Goal: Find specific page/section: Find specific page/section

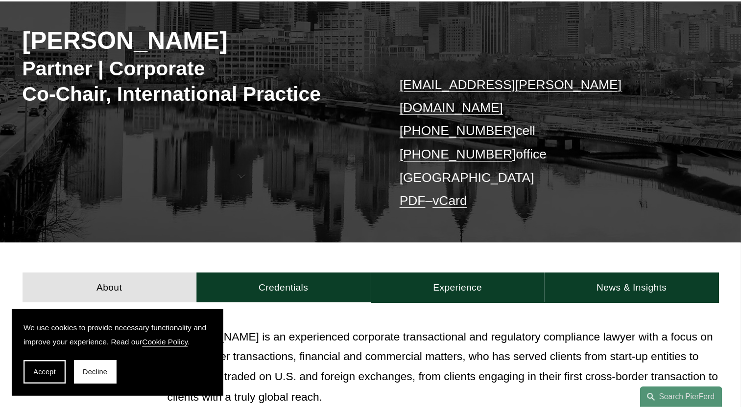
scroll to position [49, 0]
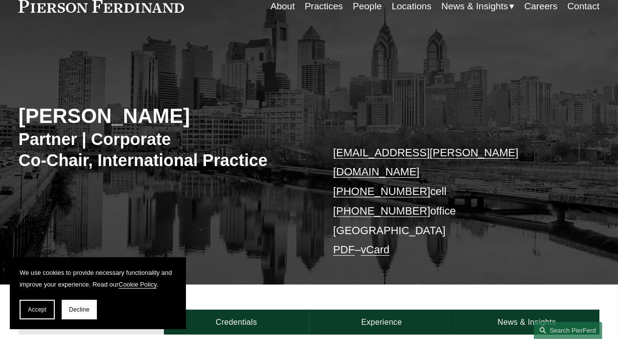
click at [39, 314] on button "Accept" at bounding box center [37, 310] width 35 height 20
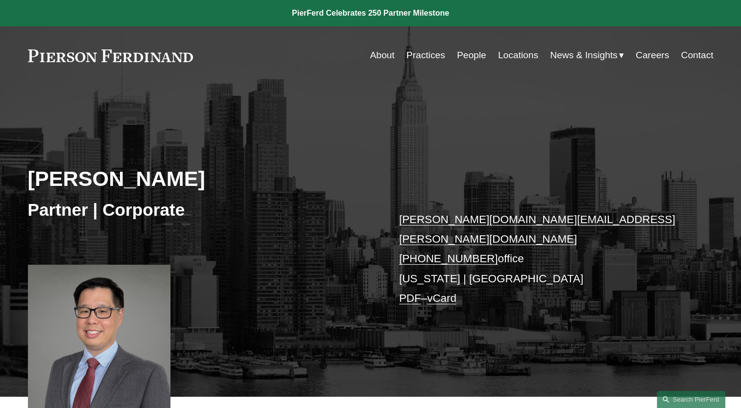
click at [473, 50] on link "People" at bounding box center [471, 55] width 29 height 19
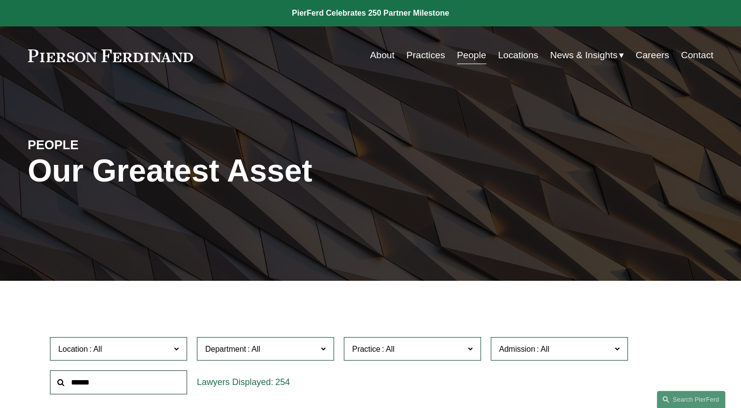
click at [91, 387] on input "text" at bounding box center [118, 383] width 137 height 24
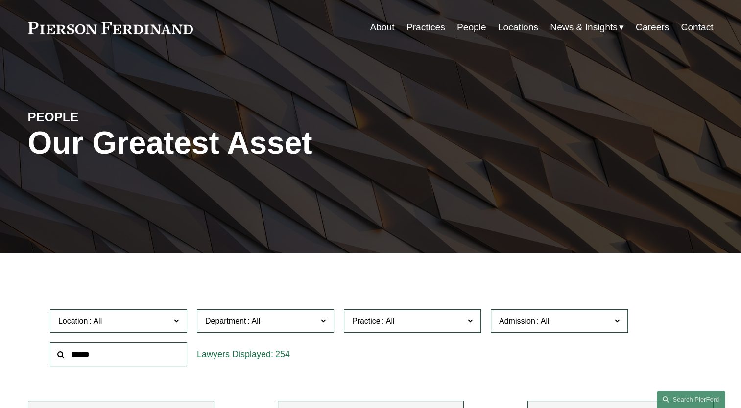
scroll to position [147, 0]
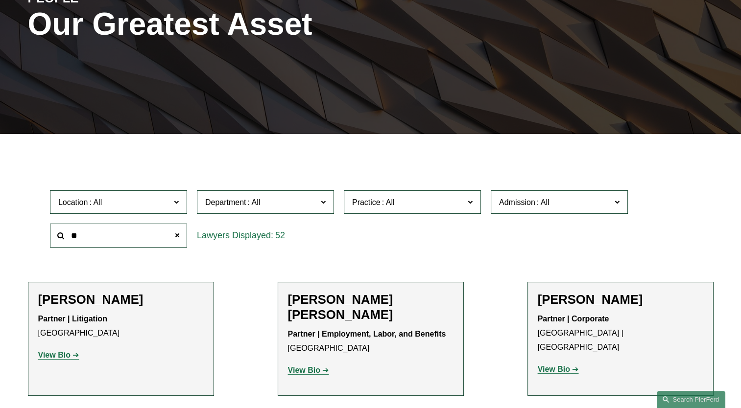
type input "**"
